Goal: Task Accomplishment & Management: Manage account settings

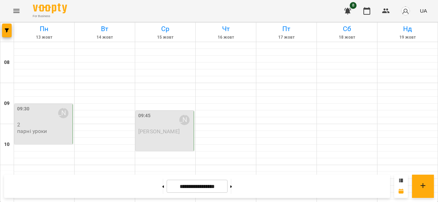
click at [37, 120] on div "09:30 [PERSON_NAME]" at bounding box center [44, 113] width 54 height 16
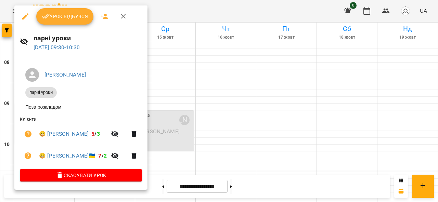
click at [54, 16] on span "Урок відбувся" at bounding box center [65, 16] width 47 height 8
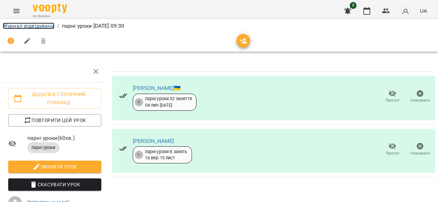
click at [30, 26] on link "Журнал відвідувань" at bounding box center [29, 26] width 52 height 6
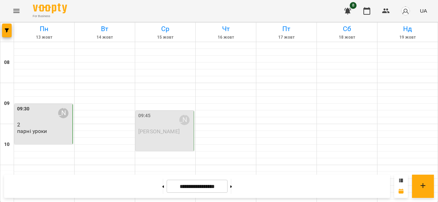
click at [44, 127] on p "2" at bounding box center [44, 125] width 54 height 6
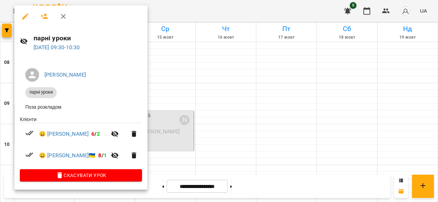
click at [157, 63] on div at bounding box center [219, 101] width 438 height 202
